Goal: Complete application form

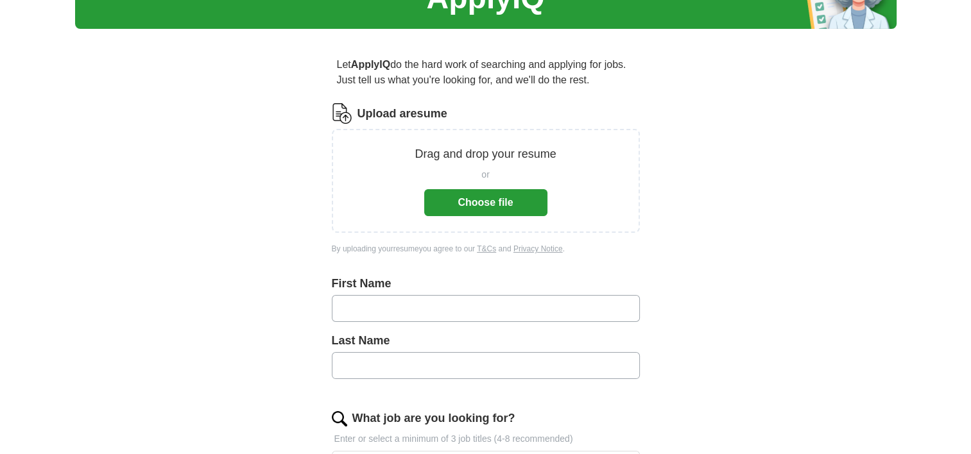
scroll to position [49, 0]
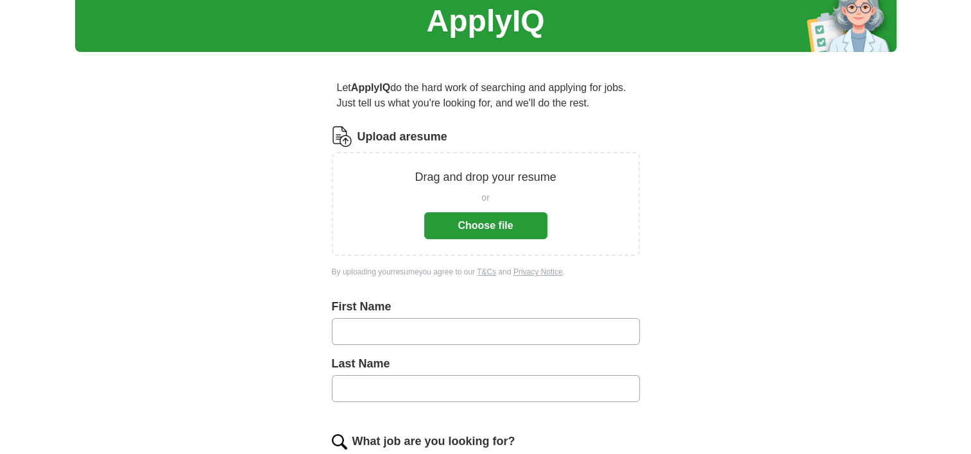
click at [509, 225] on button "Choose file" at bounding box center [485, 225] width 123 height 27
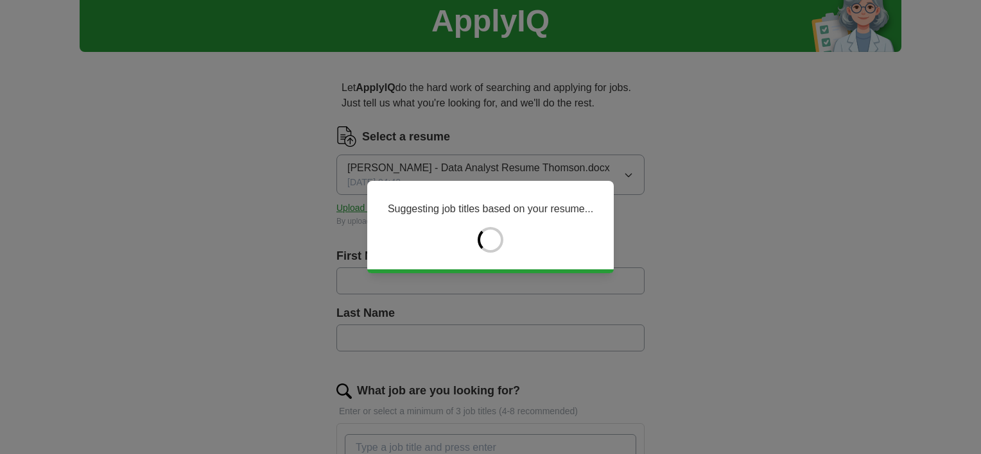
type input "********"
type input "**********"
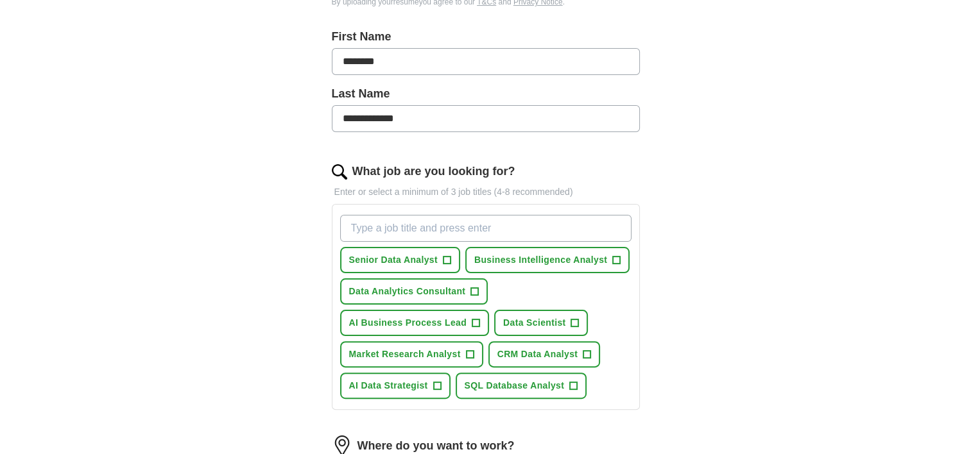
scroll to position [277, 0]
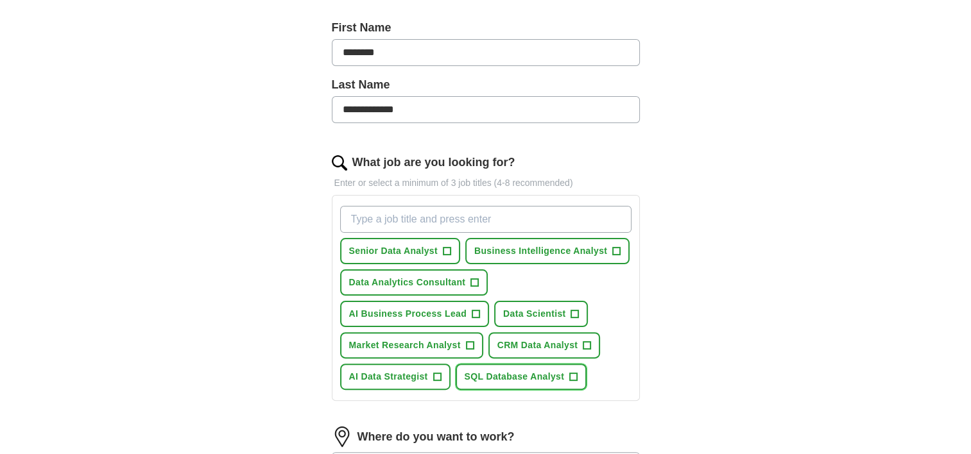
click at [574, 383] on span "+" at bounding box center [574, 377] width 8 height 10
click at [442, 388] on button "AI Data Strategist +" at bounding box center [395, 377] width 110 height 26
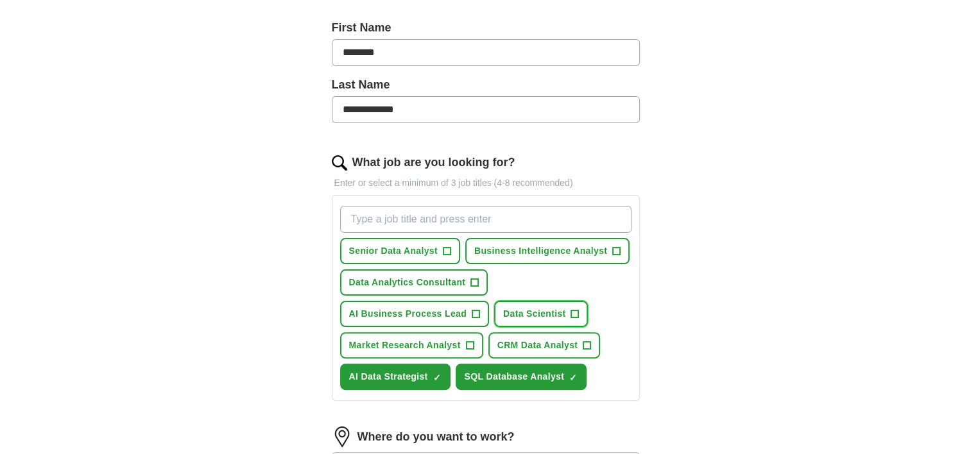
click at [571, 320] on span "+" at bounding box center [575, 314] width 8 height 10
click at [485, 322] on button "AI Business Process Lead +" at bounding box center [414, 314] width 149 height 26
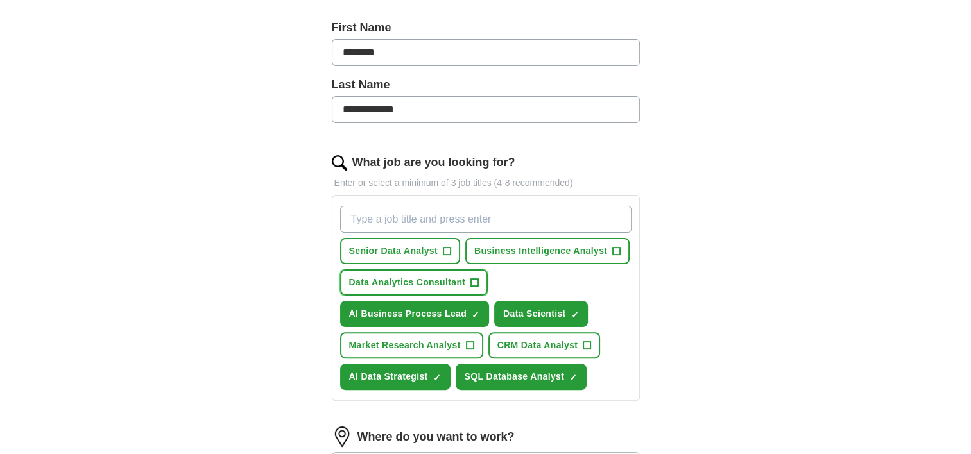
click at [478, 296] on button "Data Analytics Consultant +" at bounding box center [414, 283] width 148 height 26
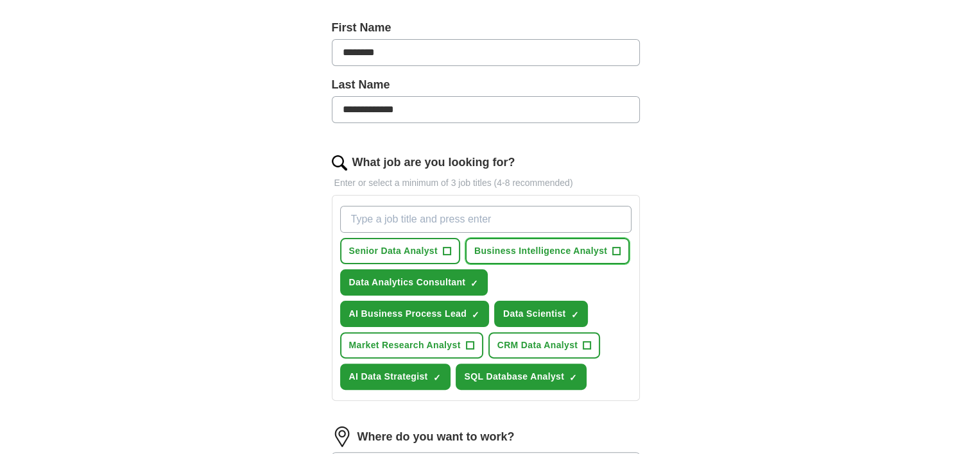
click at [610, 264] on button "Business Intelligence Analyst +" at bounding box center [547, 251] width 164 height 26
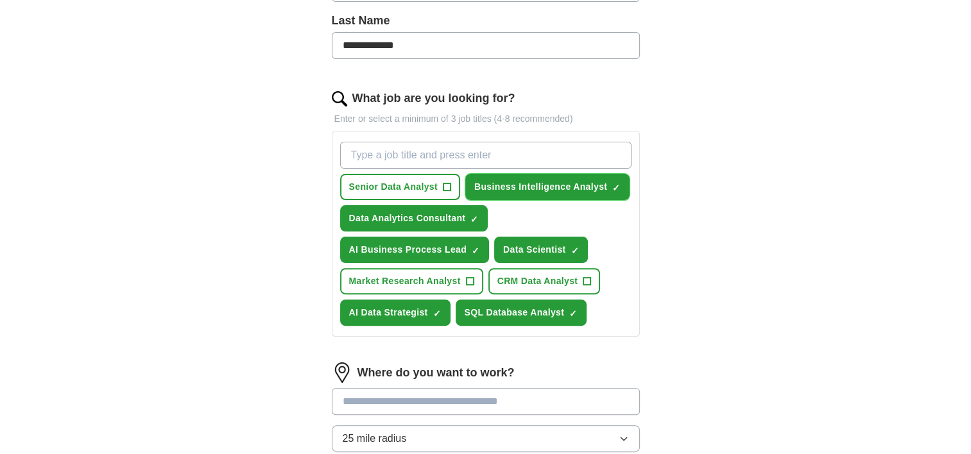
scroll to position [342, 0]
click at [418, 200] on button "Senior Data Analyst +" at bounding box center [400, 187] width 120 height 26
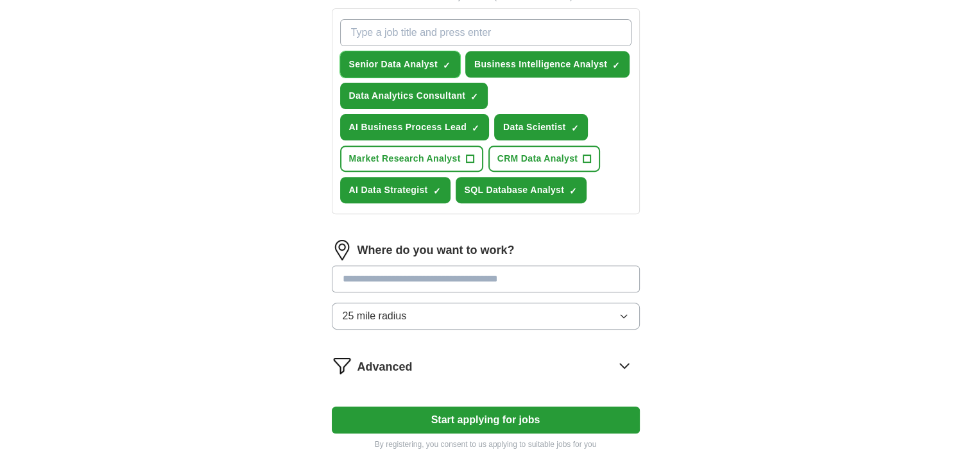
scroll to position [470, 0]
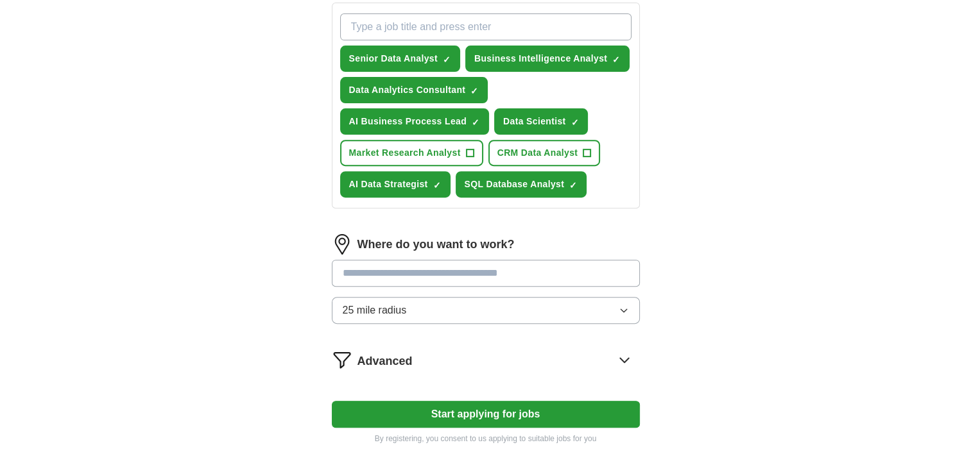
click at [617, 322] on button "25 mile radius" at bounding box center [486, 310] width 308 height 27
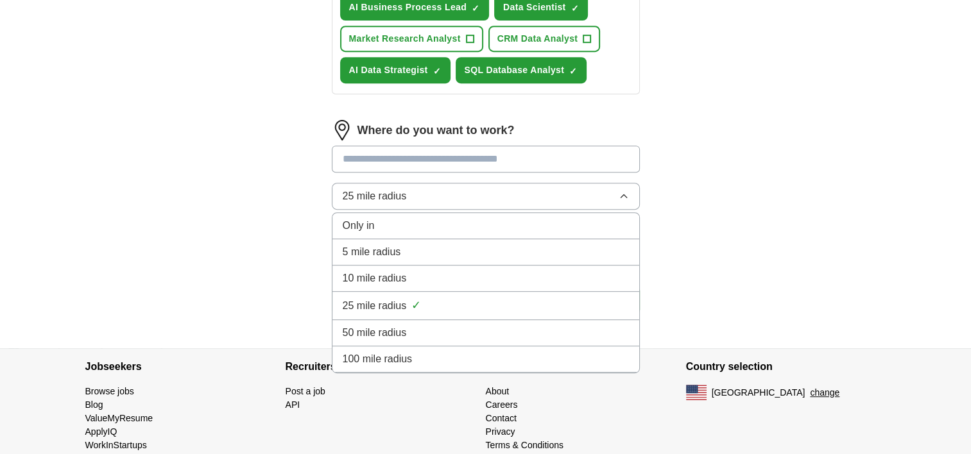
scroll to position [598, 0]
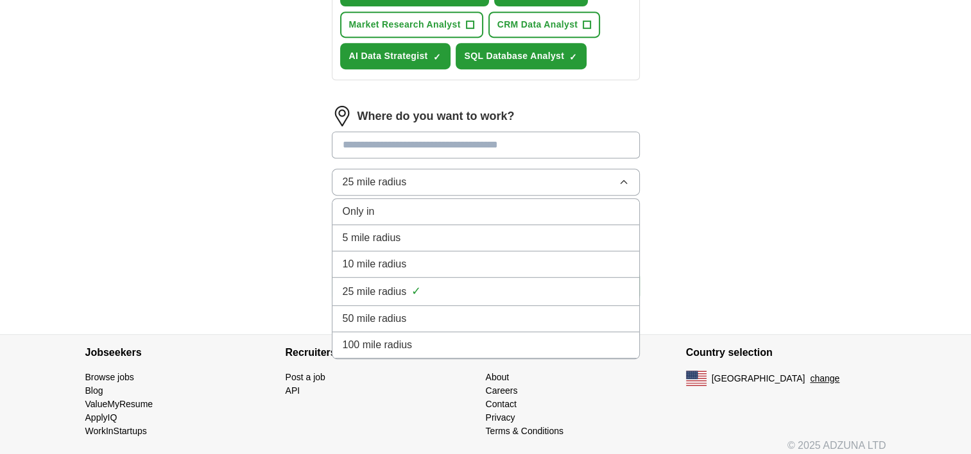
click at [614, 345] on li "100 mile radius" at bounding box center [486, 346] width 307 height 26
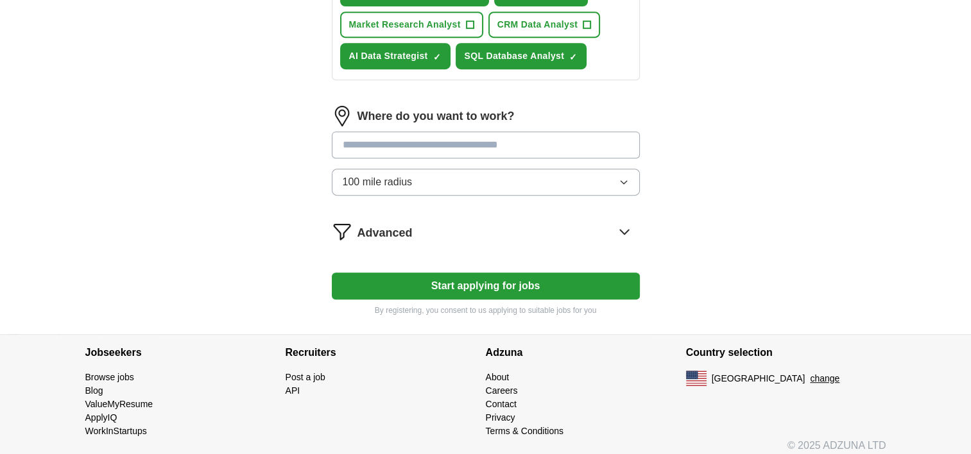
click at [534, 295] on button "Start applying for jobs" at bounding box center [486, 286] width 308 height 27
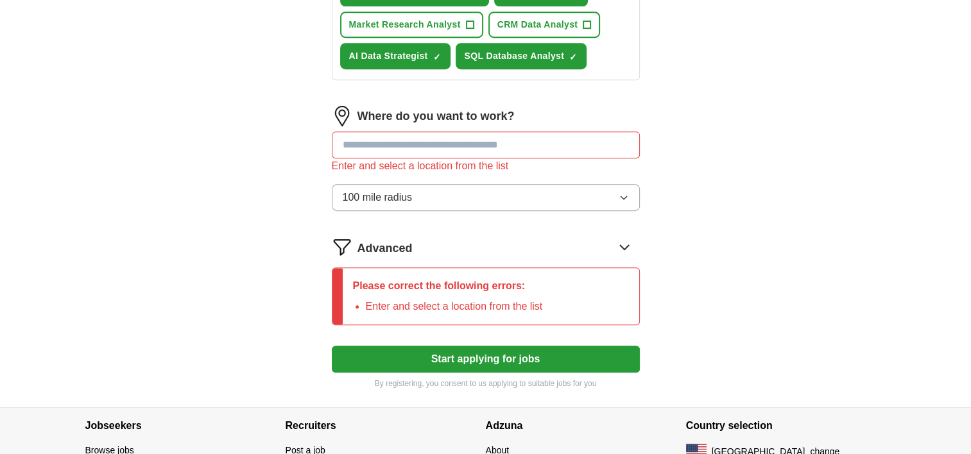
click at [442, 159] on input at bounding box center [486, 145] width 308 height 27
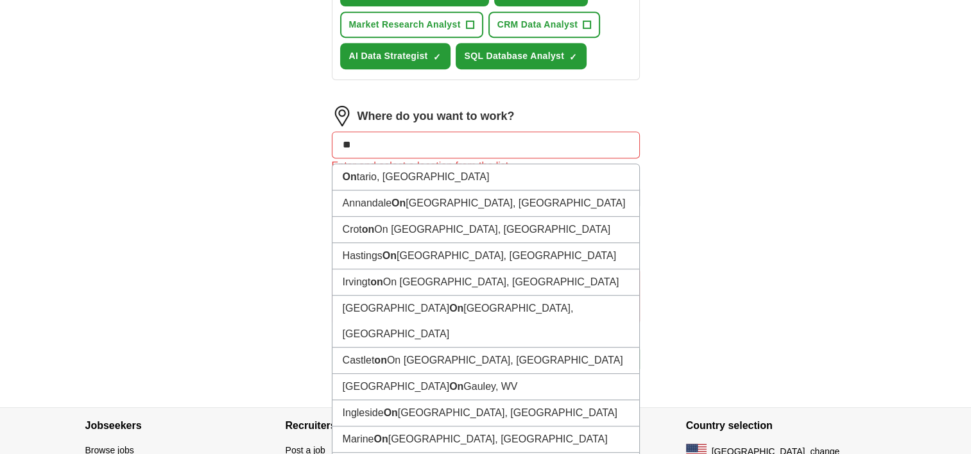
type input "*"
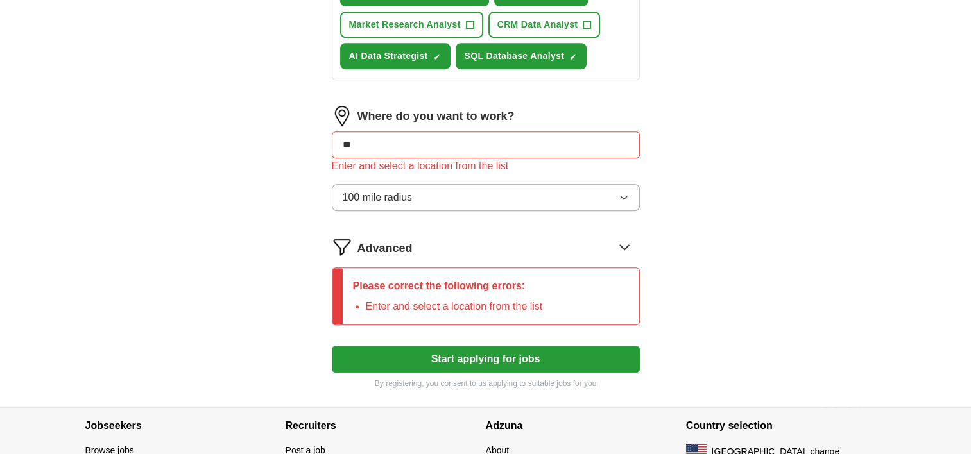
type input "***"
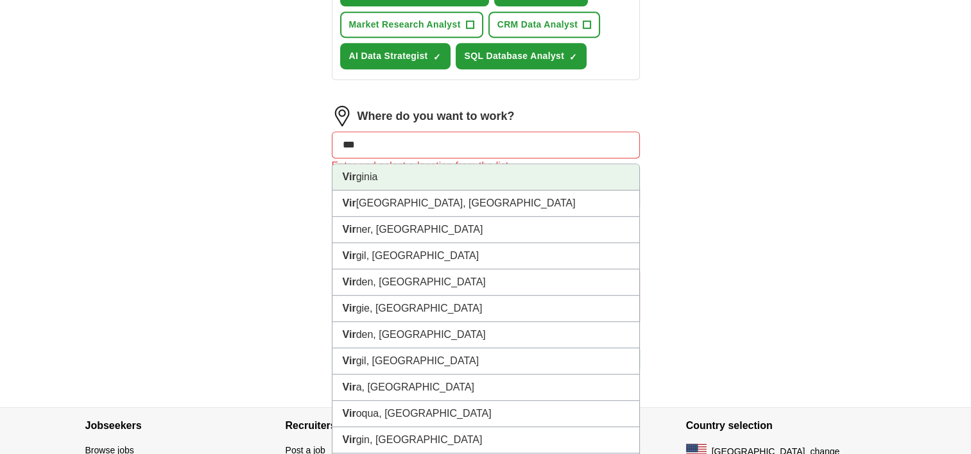
click at [385, 187] on li "Vir ginia" at bounding box center [486, 177] width 307 height 26
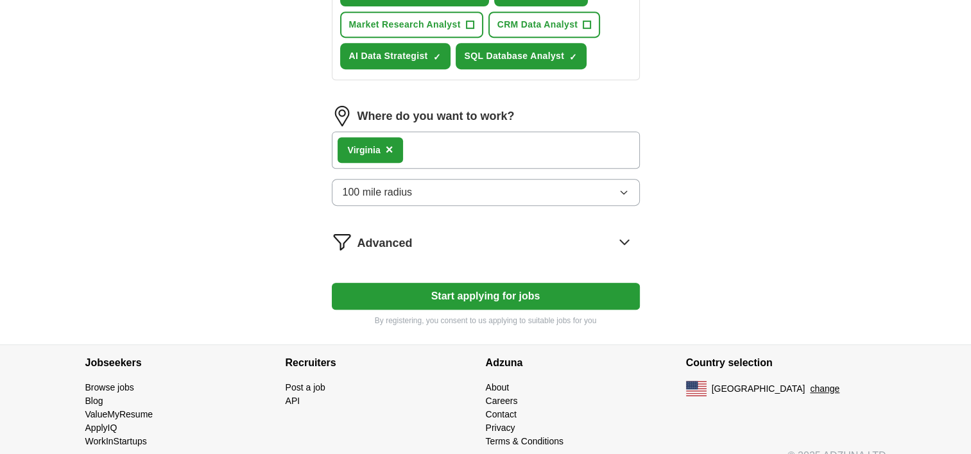
click at [421, 162] on div "Vir ginia ×" at bounding box center [486, 150] width 308 height 37
click at [514, 310] on button "Start applying for jobs" at bounding box center [486, 296] width 308 height 27
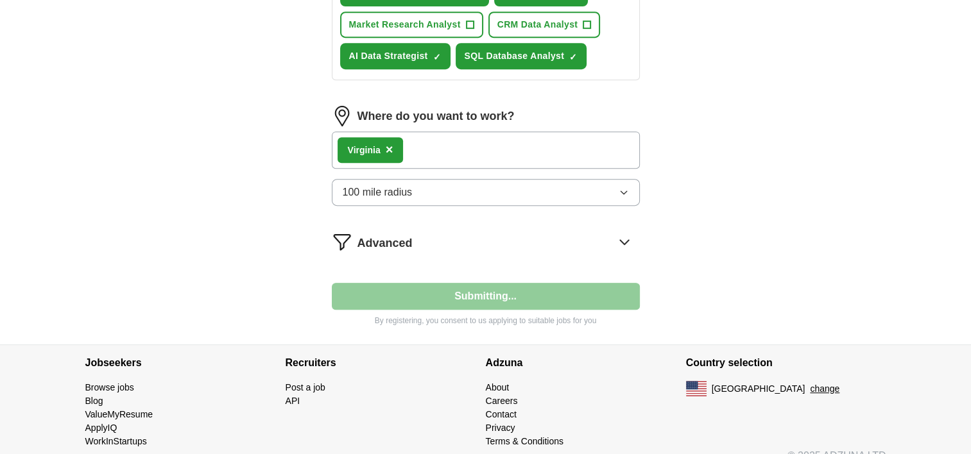
select select "**"
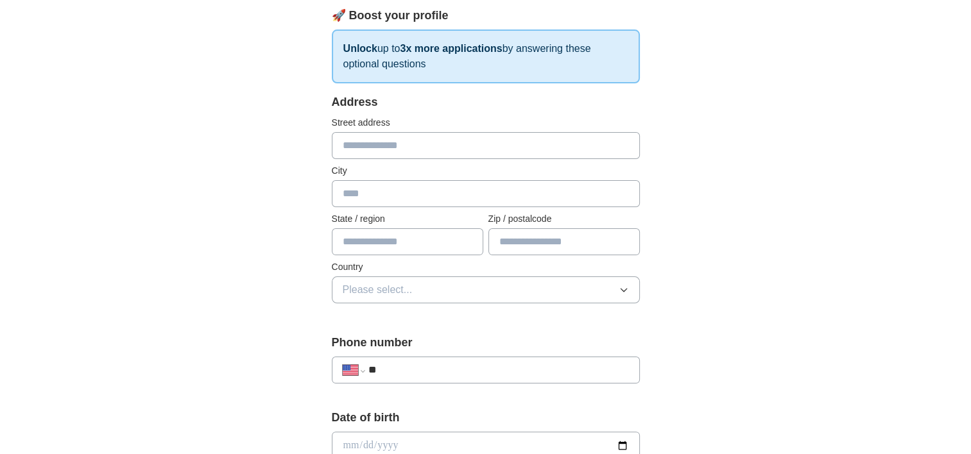
scroll to position [0, 0]
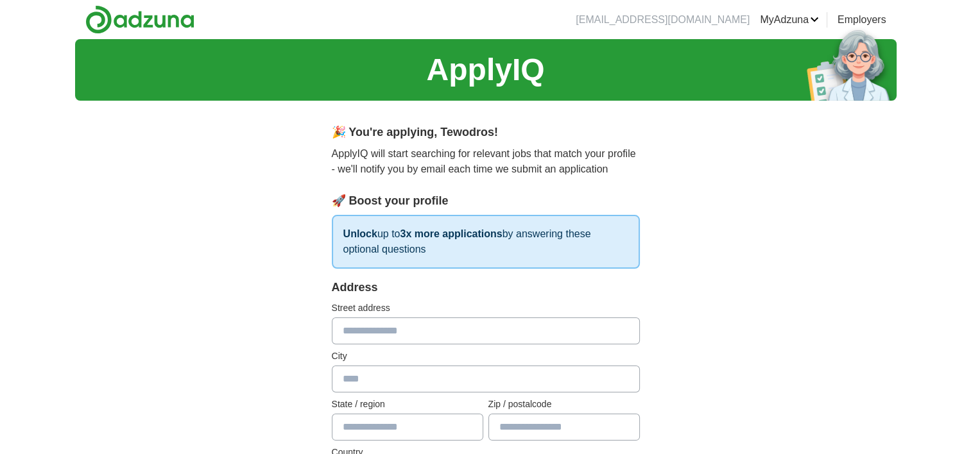
click at [858, 19] on link "Employers" at bounding box center [862, 19] width 49 height 15
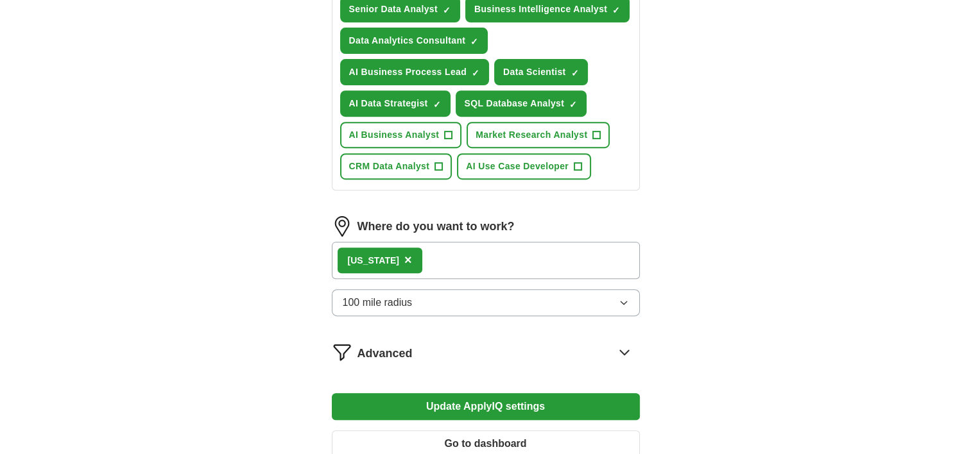
scroll to position [521, 0]
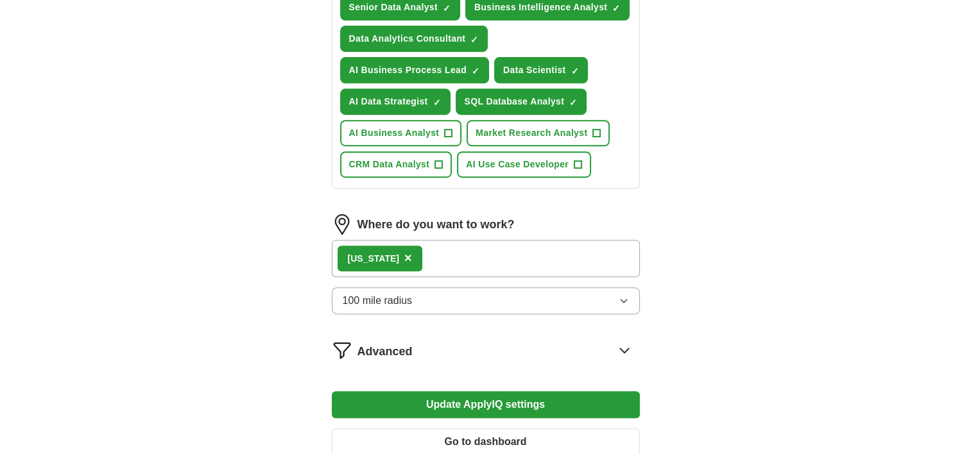
click at [626, 361] on icon at bounding box center [624, 350] width 21 height 21
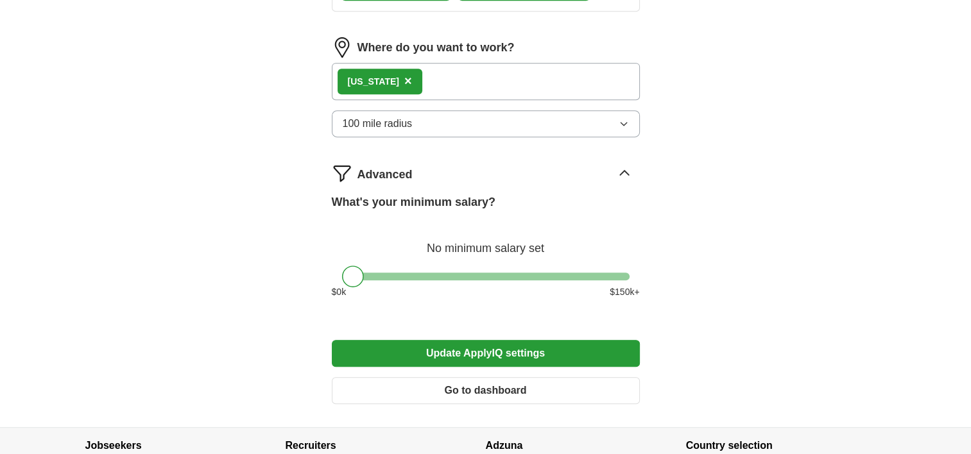
scroll to position [704, 0]
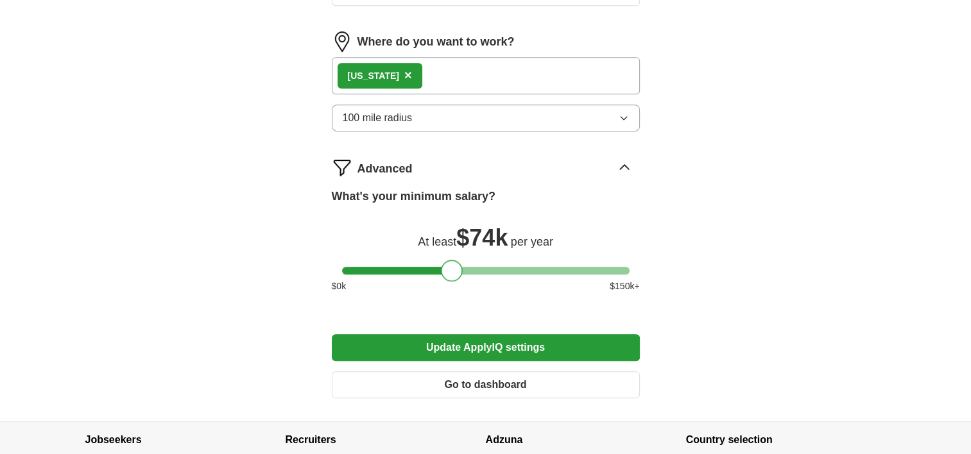
drag, startPoint x: 355, startPoint y: 276, endPoint x: 449, endPoint y: 270, distance: 94.6
click at [449, 270] on div at bounding box center [452, 271] width 22 height 22
drag, startPoint x: 447, startPoint y: 274, endPoint x: 430, endPoint y: 284, distance: 19.8
click at [430, 282] on div at bounding box center [432, 271] width 22 height 22
click at [426, 282] on div at bounding box center [432, 271] width 22 height 22
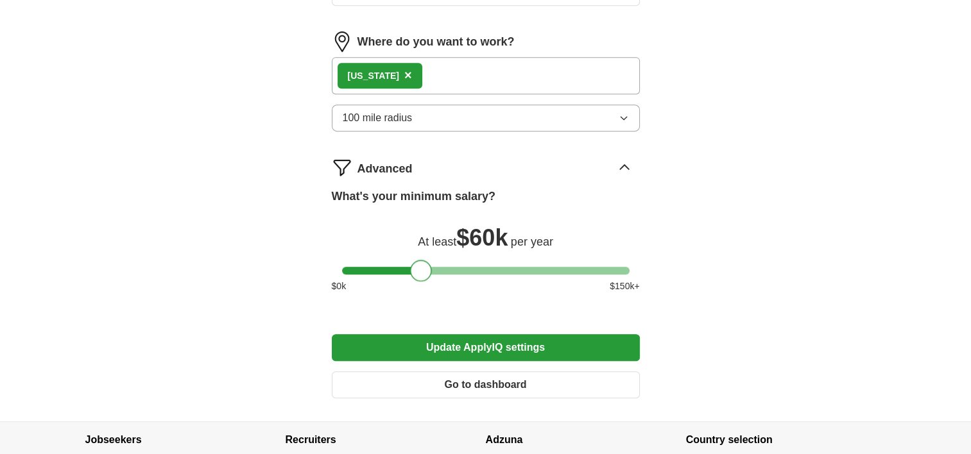
drag, startPoint x: 431, startPoint y: 284, endPoint x: 420, endPoint y: 293, distance: 13.7
click at [420, 293] on div "What's your minimum salary? At least $ 60k per year $ 0 k $ 150 k+" at bounding box center [486, 246] width 308 height 116
click at [469, 361] on button "Update ApplyIQ settings" at bounding box center [486, 347] width 308 height 27
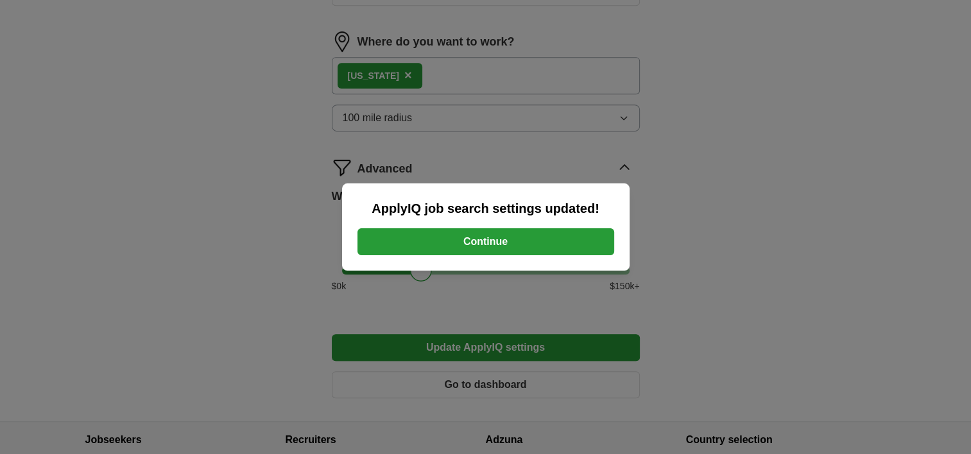
click at [487, 243] on button "Continue" at bounding box center [486, 242] width 257 height 27
